Goal: Task Accomplishment & Management: Use online tool/utility

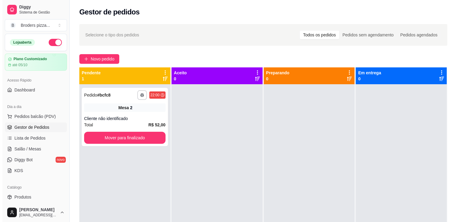
scroll to position [17, 0]
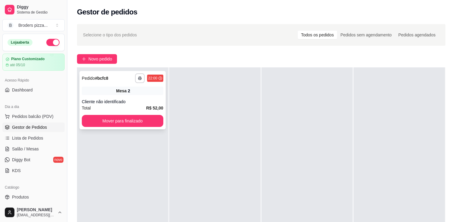
click at [132, 99] on div "Cliente não identificado" at bounding box center [122, 102] width 81 height 6
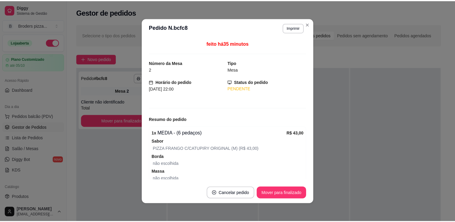
scroll to position [46, 0]
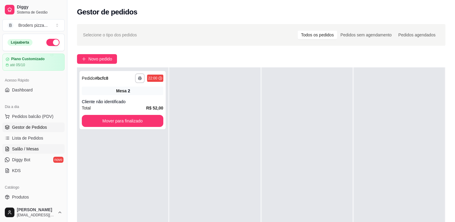
click at [29, 146] on span "Salão / Mesas" at bounding box center [25, 149] width 27 height 6
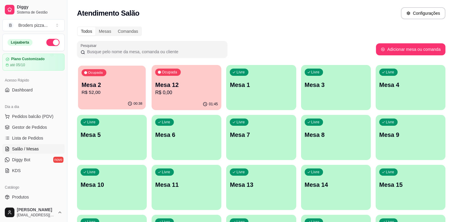
click at [117, 92] on p "R$ 52,00" at bounding box center [111, 92] width 61 height 7
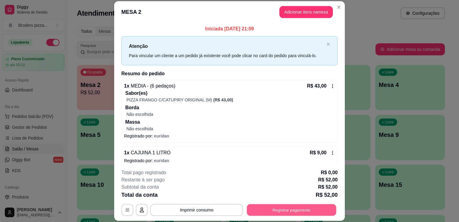
click at [271, 207] on button "Registrar pagamento" at bounding box center [292, 210] width 90 height 12
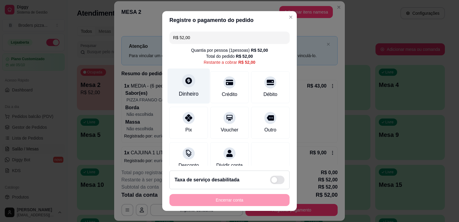
click at [189, 88] on div "Dinheiro" at bounding box center [189, 86] width 42 height 35
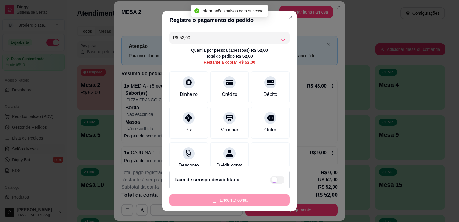
type input "R$ 0,00"
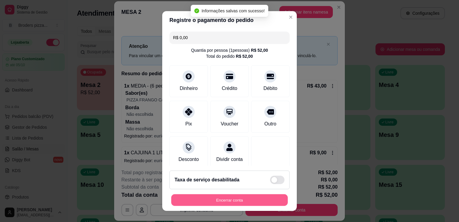
click at [265, 196] on button "Encerrar conta" at bounding box center [229, 200] width 117 height 12
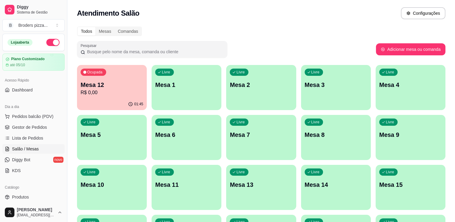
click at [141, 97] on div "Ocupada Mesa 12 R$ 0,00" at bounding box center [112, 81] width 70 height 33
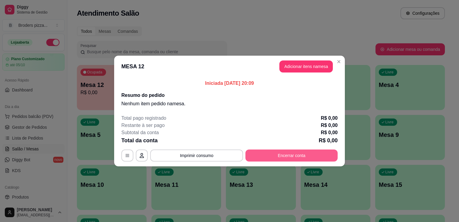
click at [280, 155] on button "Encerrar conta" at bounding box center [292, 155] width 92 height 12
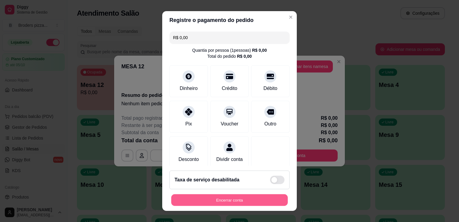
click at [226, 198] on button "Encerrar conta" at bounding box center [229, 200] width 117 height 12
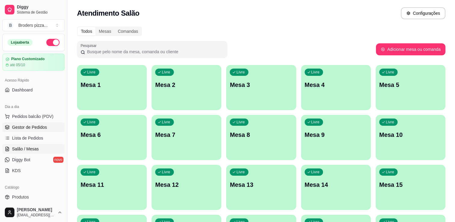
click at [28, 127] on span "Gestor de Pedidos" at bounding box center [29, 127] width 35 height 6
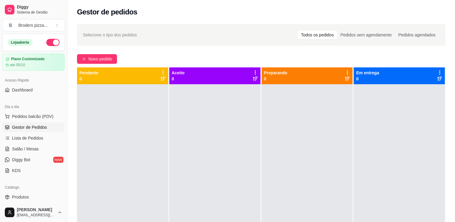
click at [47, 45] on button "button" at bounding box center [52, 42] width 13 height 7
click at [13, 147] on span "Salão / Mesas" at bounding box center [25, 149] width 27 height 6
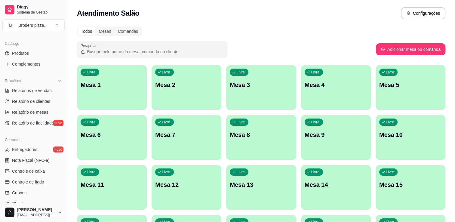
scroll to position [146, 0]
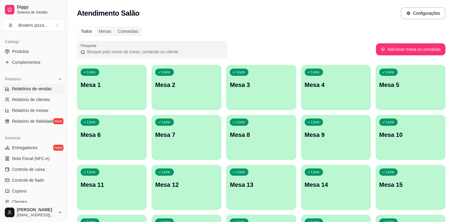
click at [29, 89] on span "Relatórios de vendas" at bounding box center [32, 89] width 40 height 6
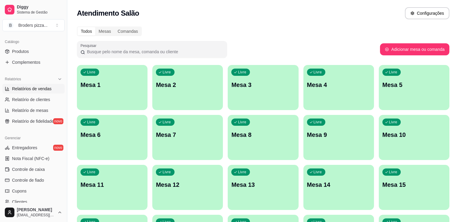
select select "ALL"
select select "0"
